Goal: Navigation & Orientation: Find specific page/section

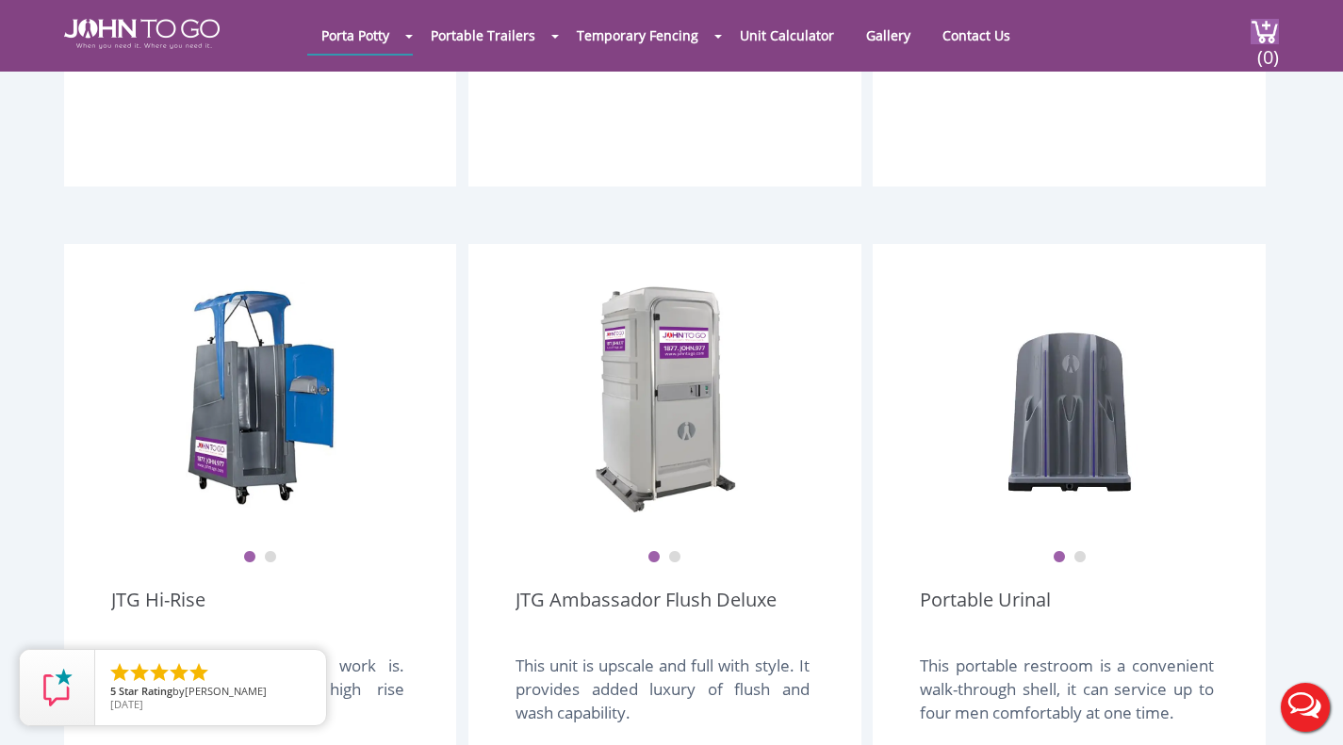
scroll to position [1319, 0]
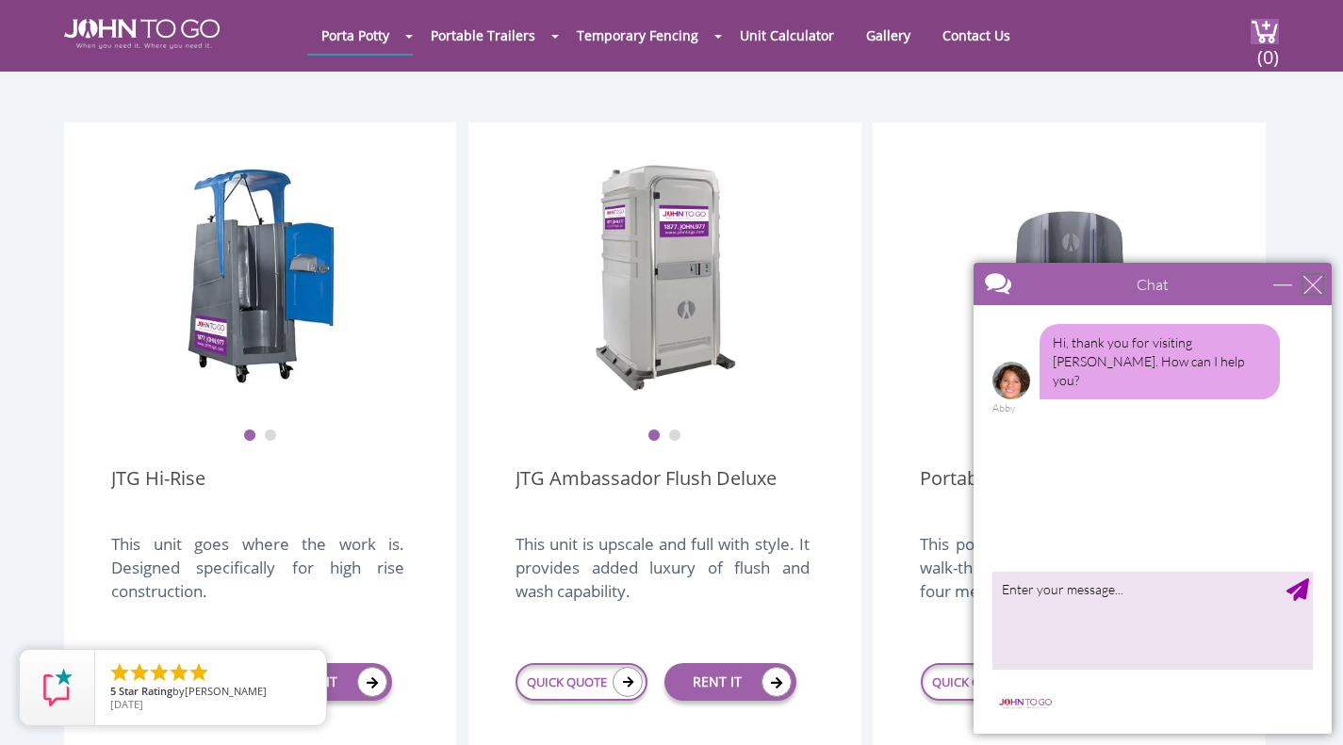
click at [1311, 283] on div "close" at bounding box center [1312, 284] width 19 height 19
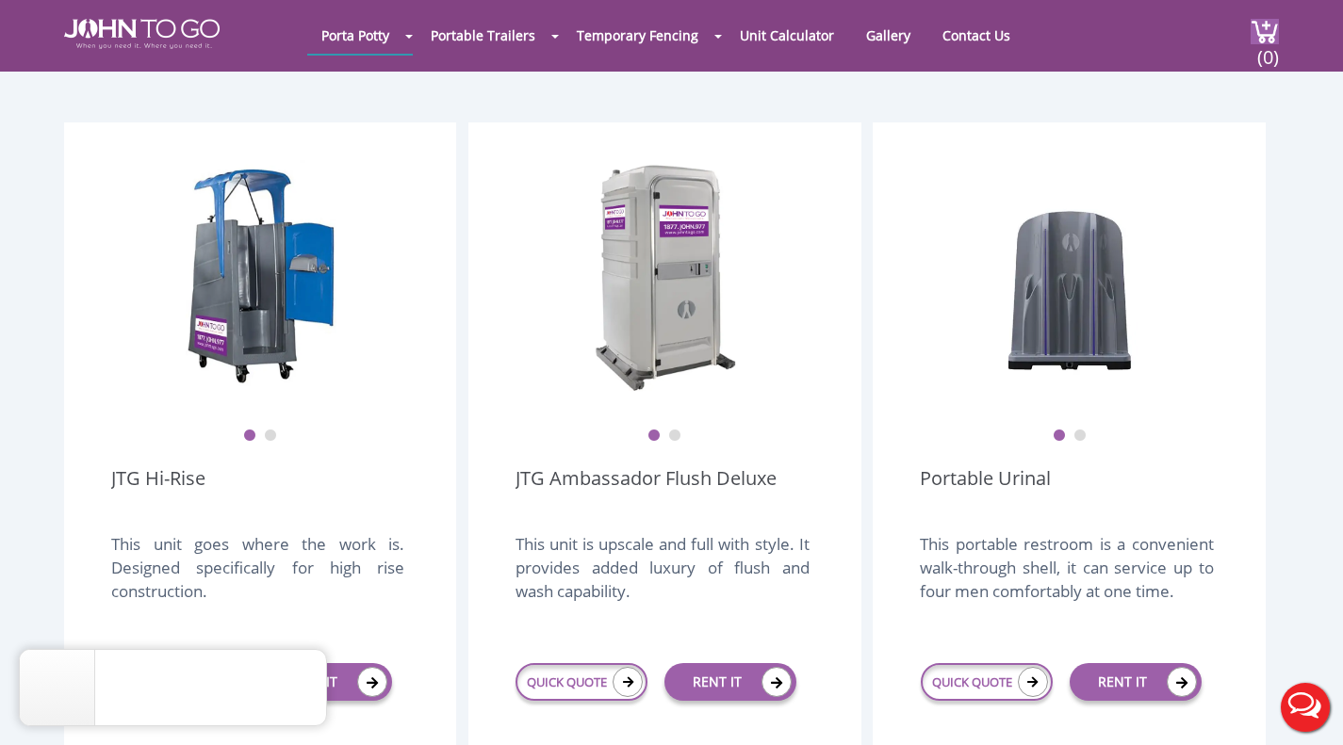
scroll to position [0, 0]
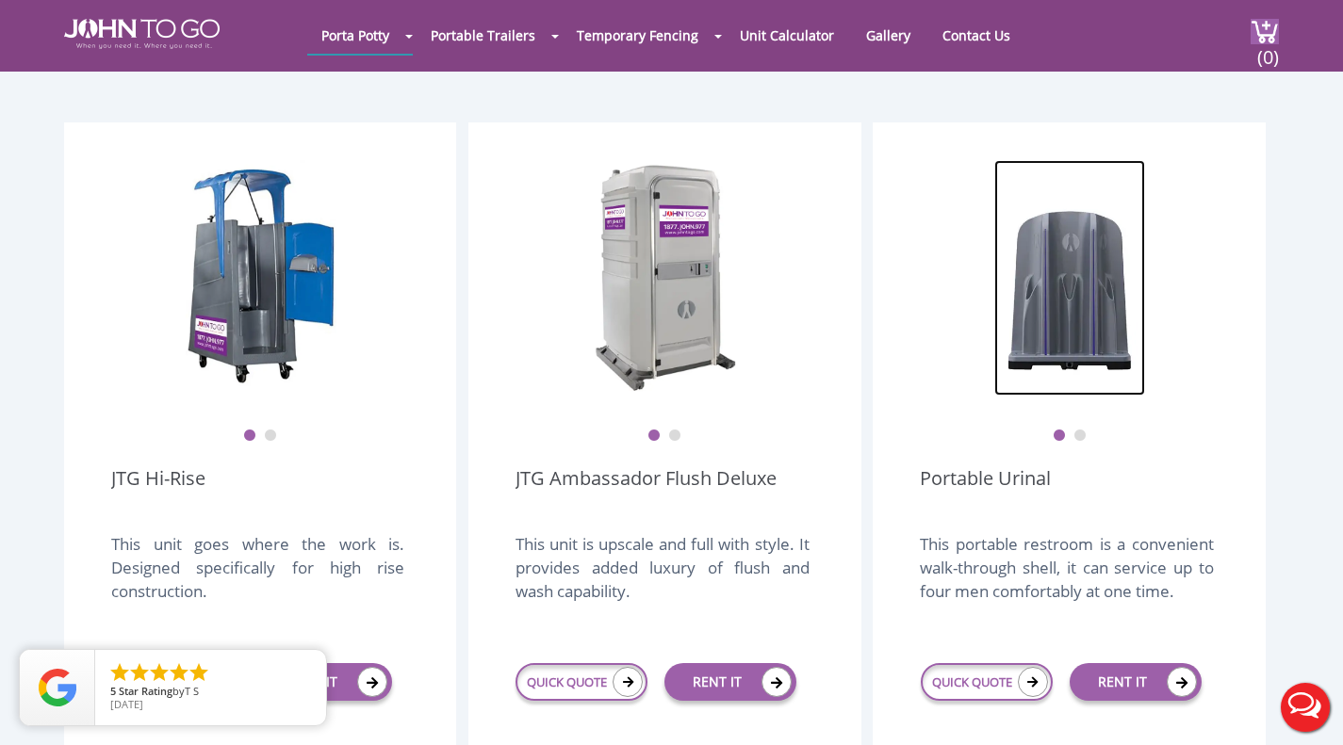
click at [1111, 273] on img at bounding box center [1069, 278] width 151 height 236
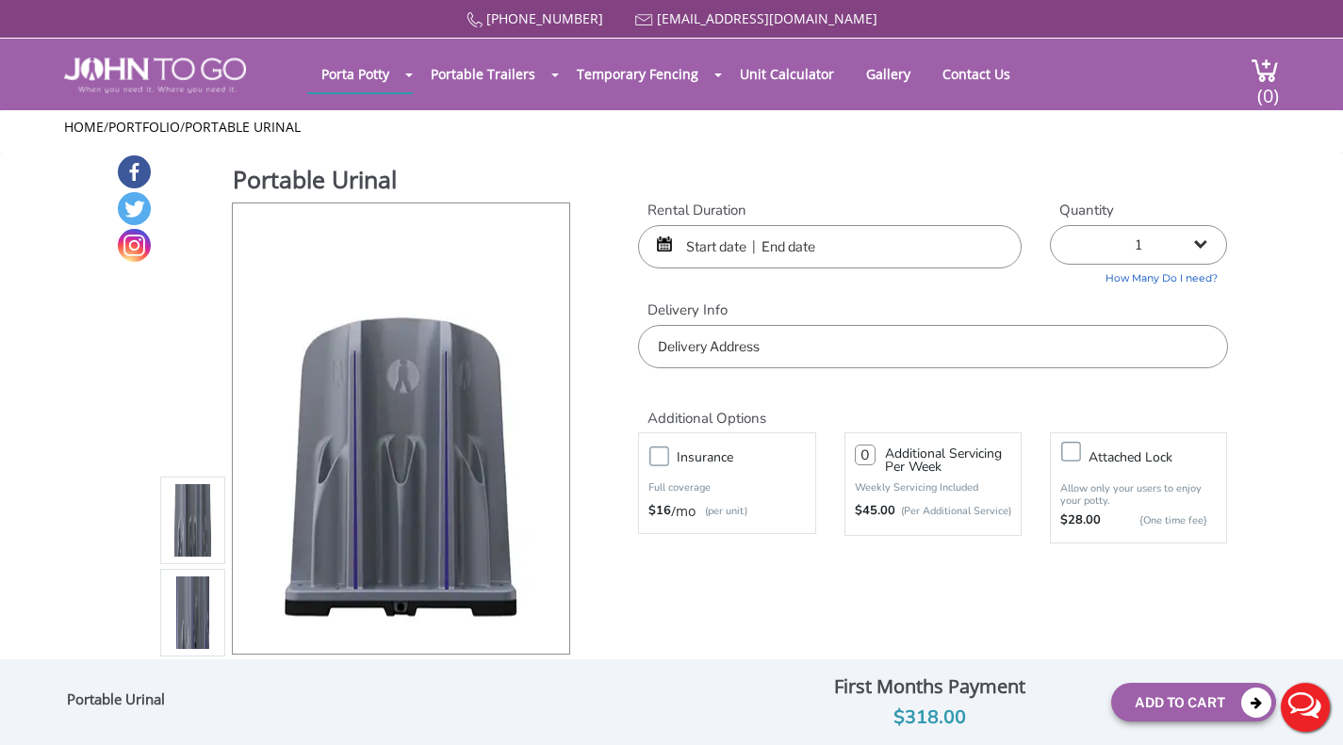
click at [191, 613] on img at bounding box center [193, 617] width 51 height 444
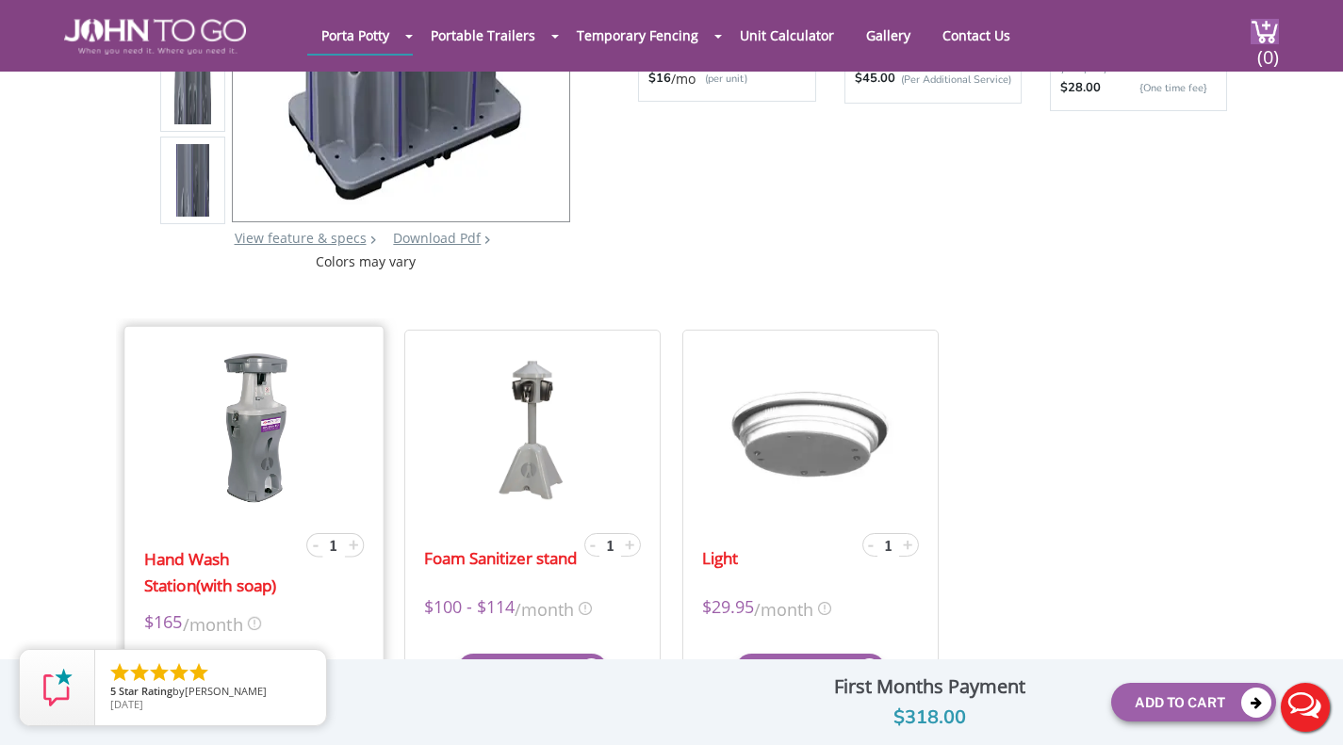
scroll to position [377, 0]
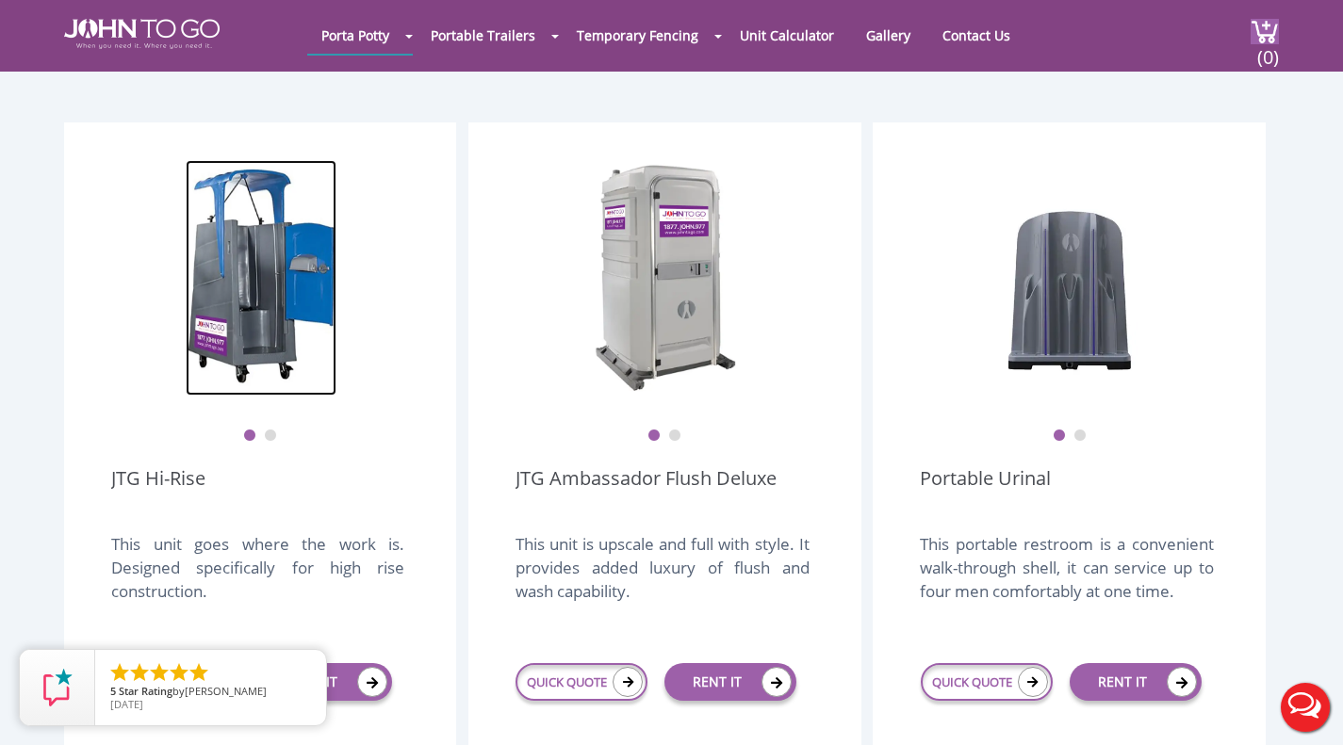
click at [298, 261] on img at bounding box center [261, 278] width 151 height 236
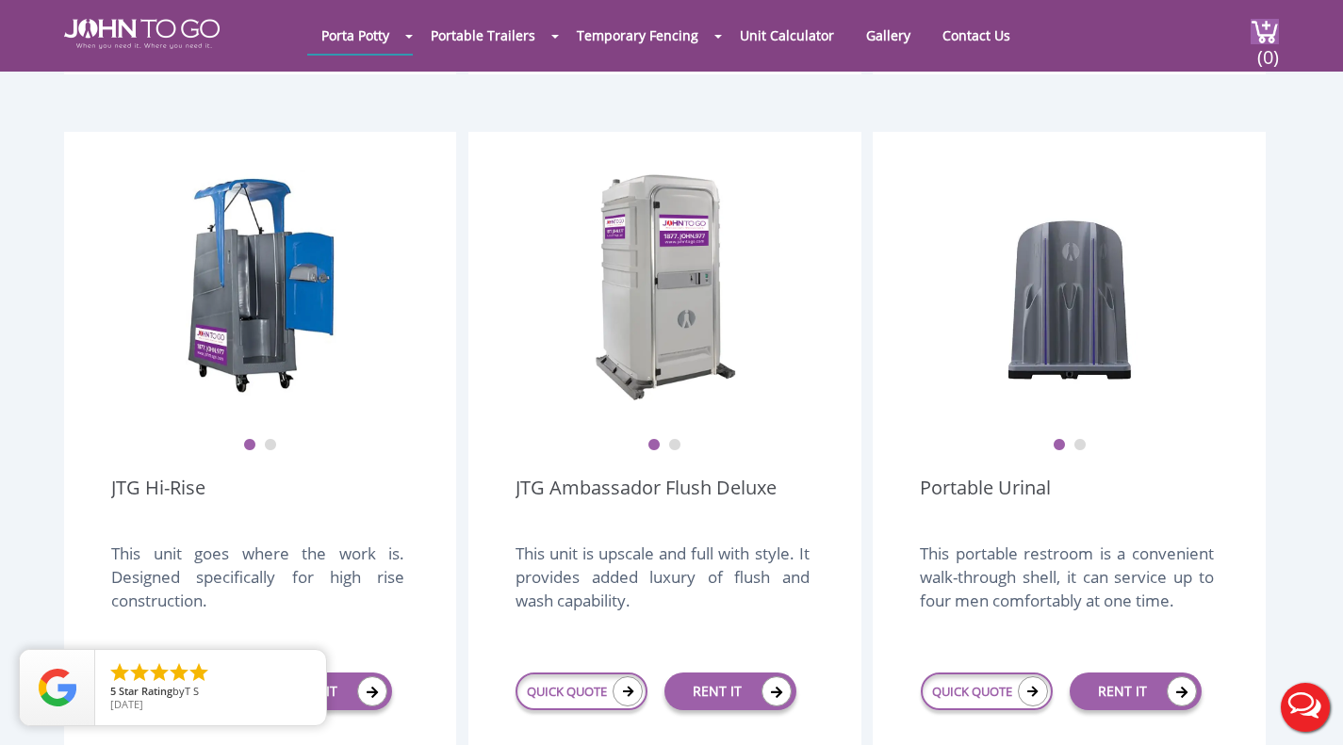
scroll to position [1131, 0]
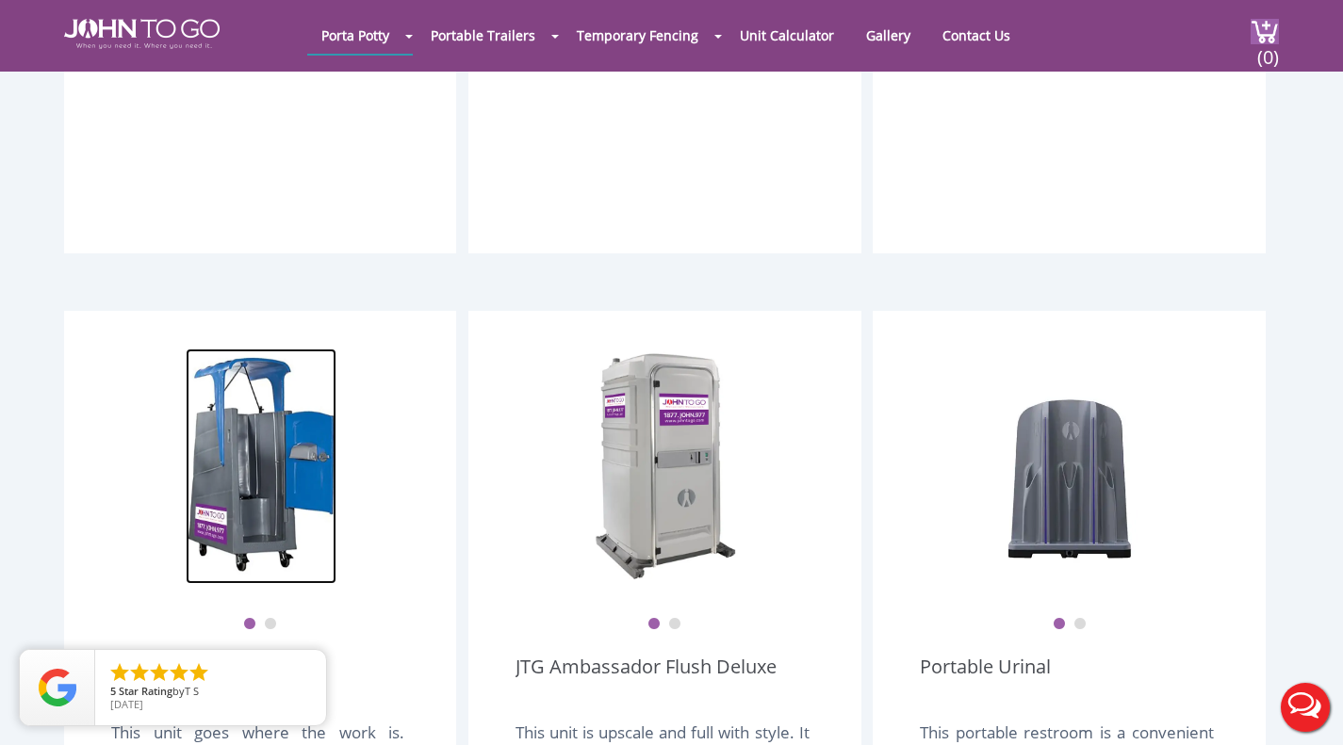
click at [240, 450] on img at bounding box center [261, 467] width 151 height 236
